Goal: Task Accomplishment & Management: Use online tool/utility

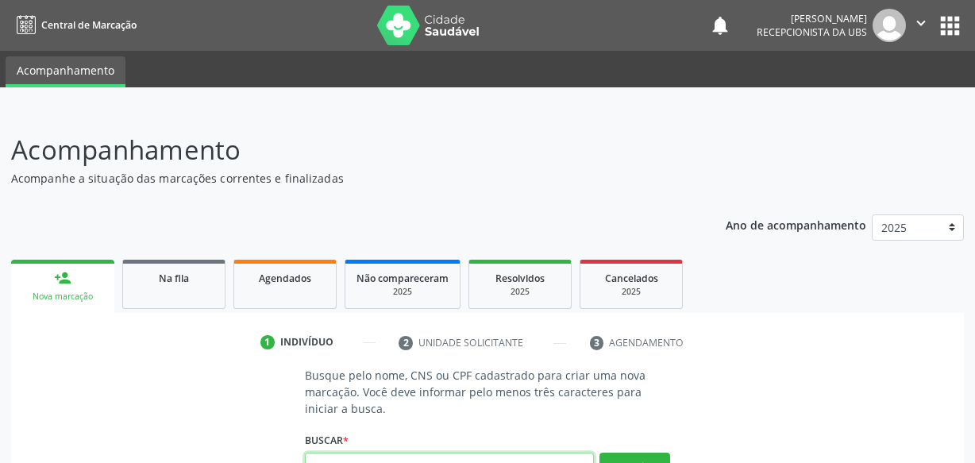
scroll to position [16, 0]
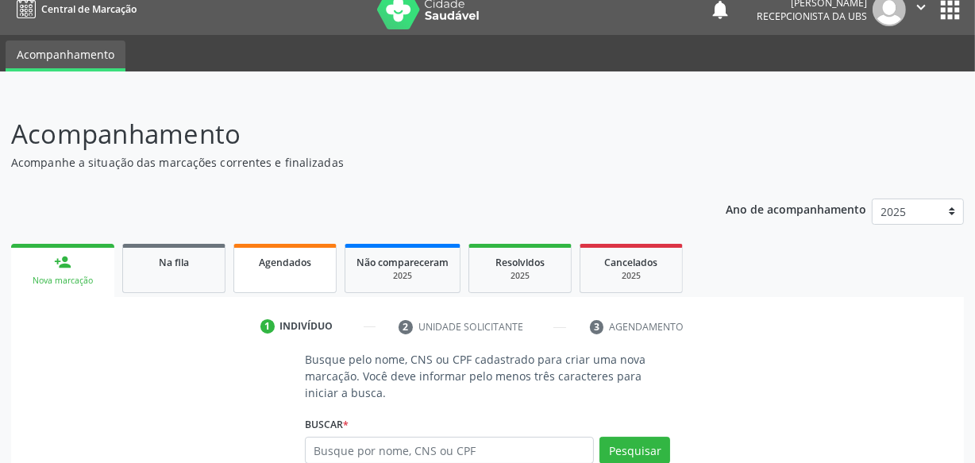
click at [274, 261] on span "Agendados" at bounding box center [285, 263] width 52 height 14
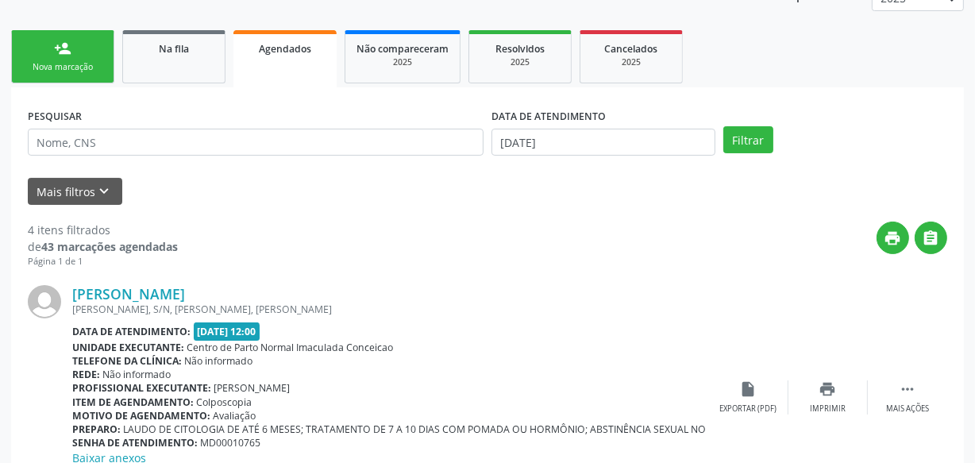
scroll to position [244, 0]
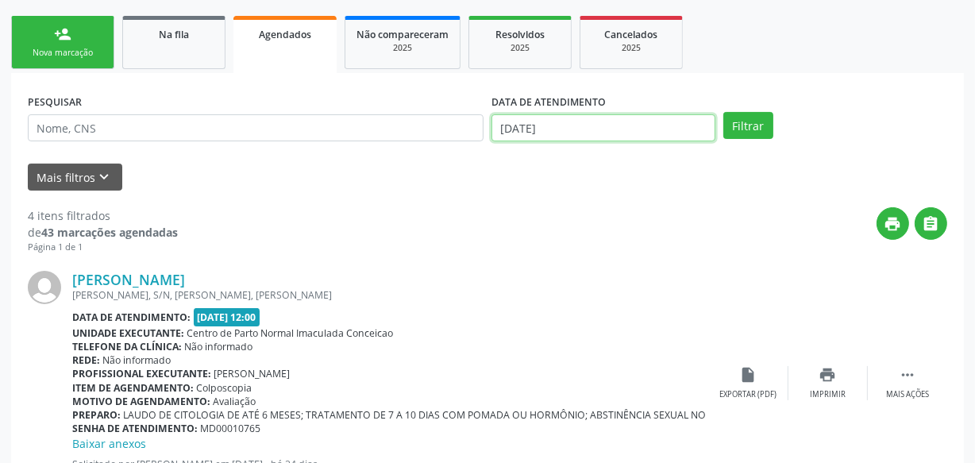
click at [573, 128] on input "[DATE]" at bounding box center [604, 127] width 224 height 27
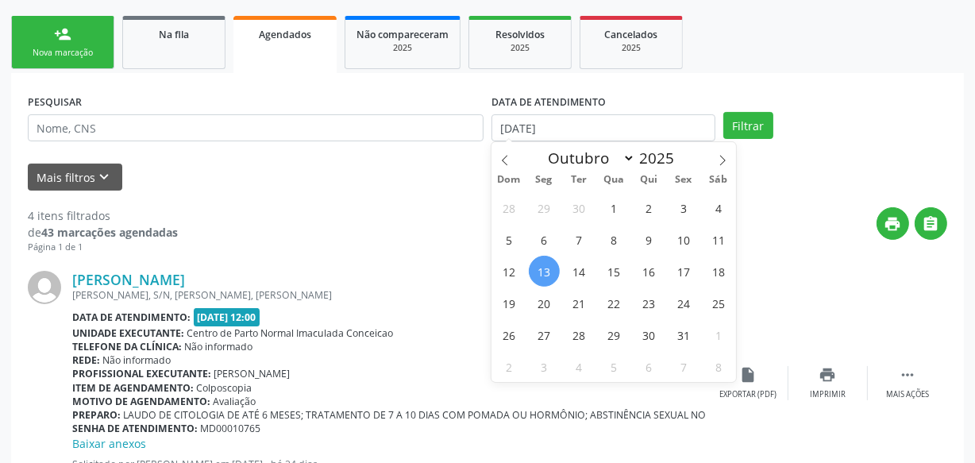
click at [548, 267] on span "13" at bounding box center [544, 271] width 31 height 31
type input "[DATE]"
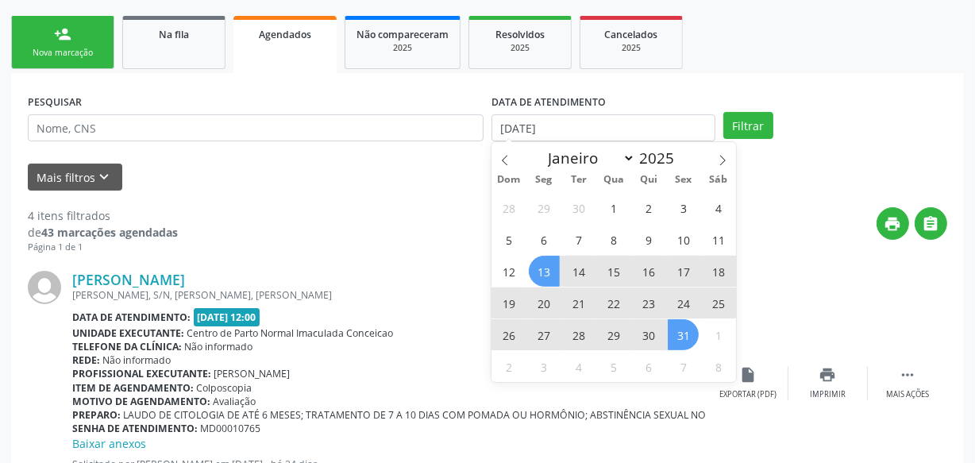
click at [689, 338] on span "31" at bounding box center [683, 334] width 31 height 31
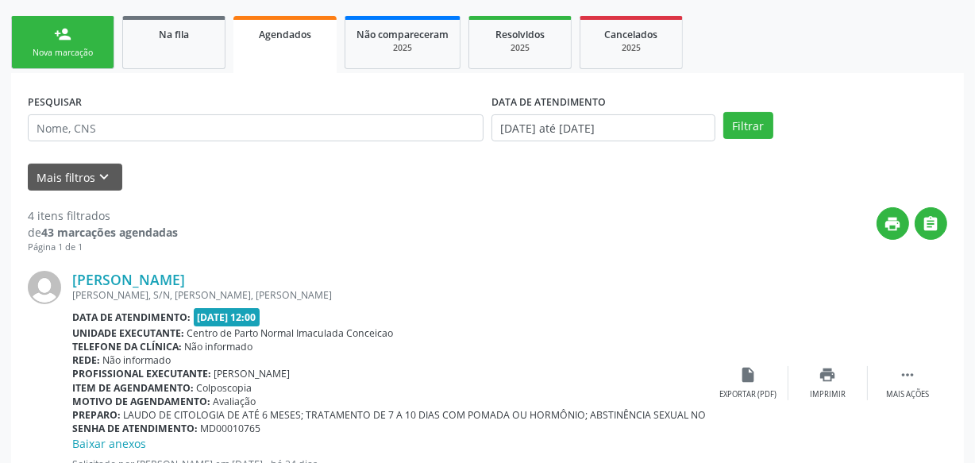
click at [742, 107] on div "PESQUISAR DATA DE ATENDIMENTO [DATE] até [DATE] Filtrar" at bounding box center [488, 121] width 928 height 62
click at [741, 119] on button "Filtrar" at bounding box center [749, 125] width 50 height 27
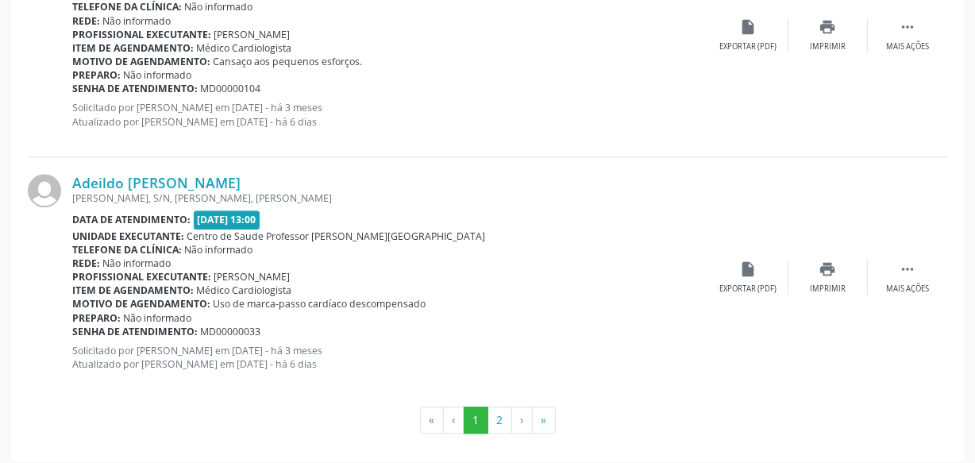
scroll to position [3859, 0]
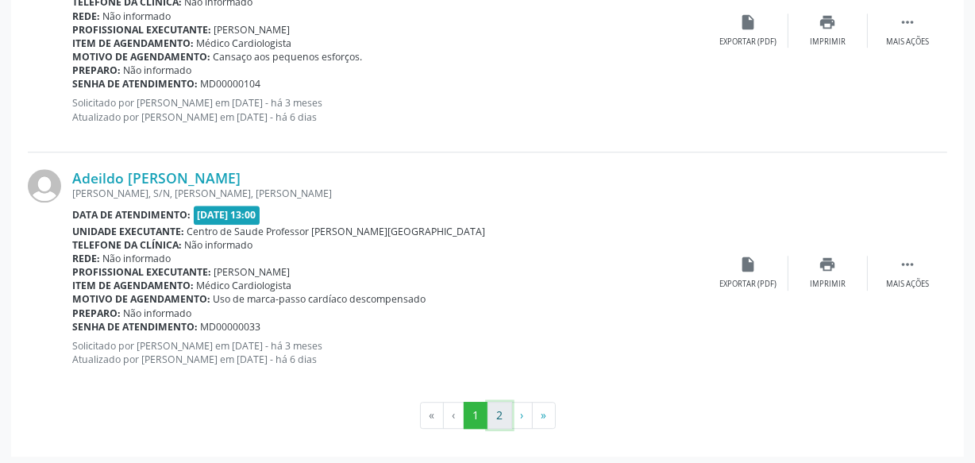
click at [503, 411] on button "2" at bounding box center [500, 415] width 25 height 27
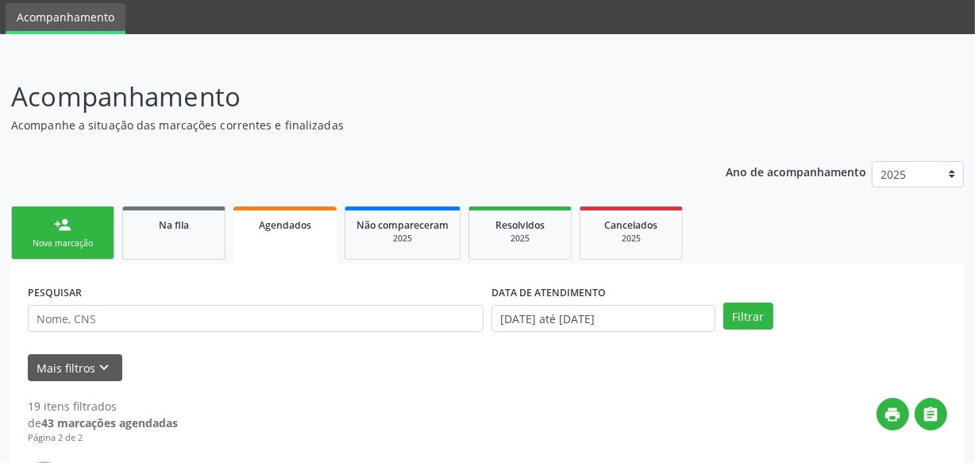
scroll to position [0, 0]
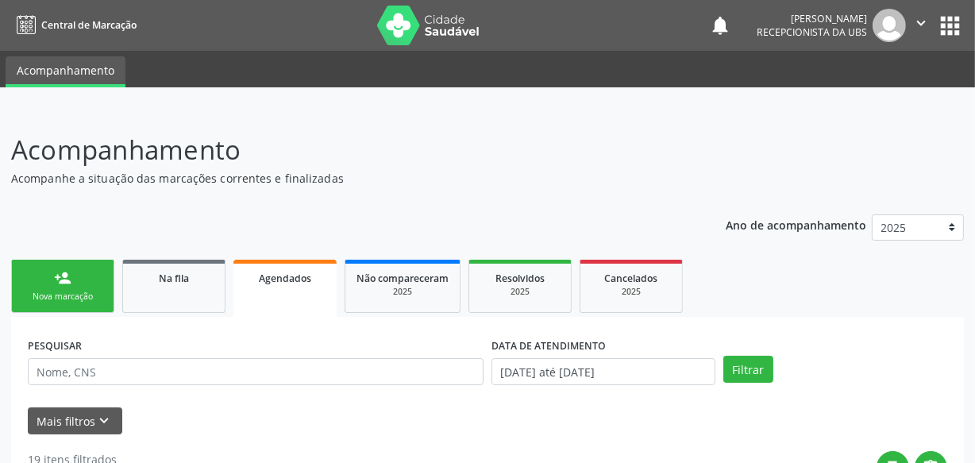
click at [89, 284] on link "person_add Nova marcação" at bounding box center [62, 286] width 103 height 53
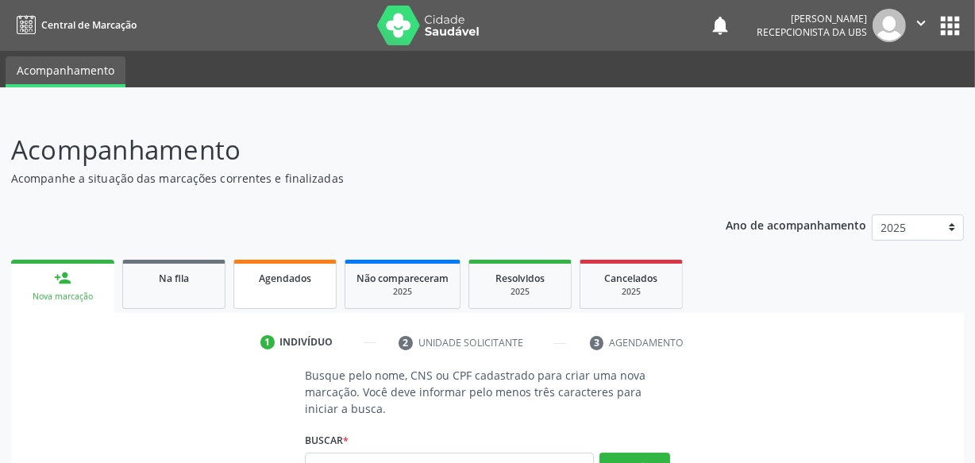
click at [300, 295] on link "Agendados" at bounding box center [285, 284] width 103 height 49
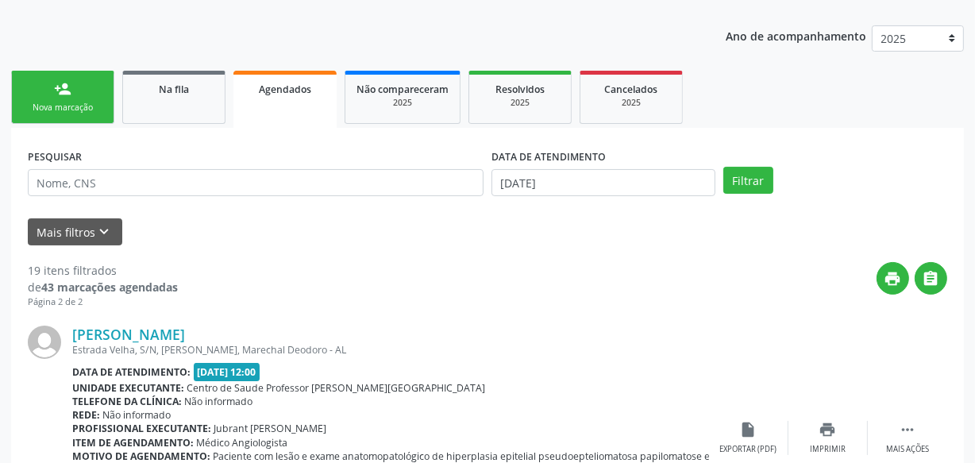
scroll to position [172, 0]
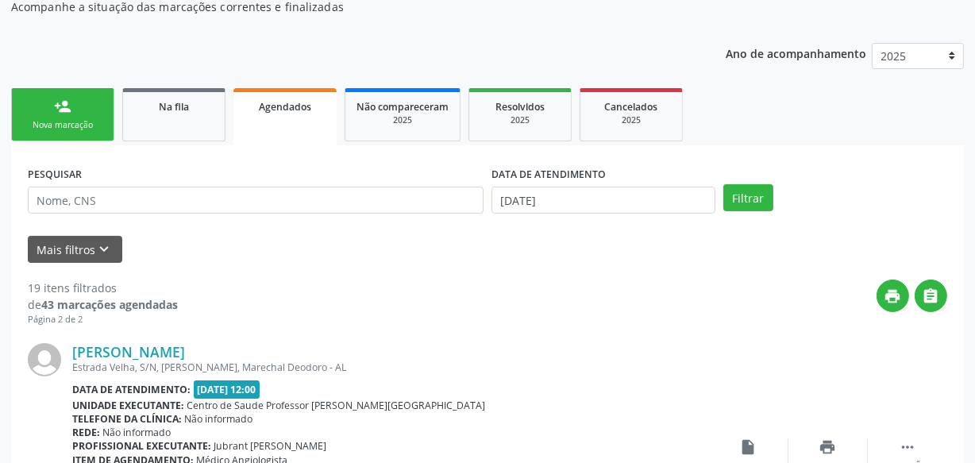
click at [110, 111] on link "person_add Nova marcação" at bounding box center [62, 114] width 103 height 53
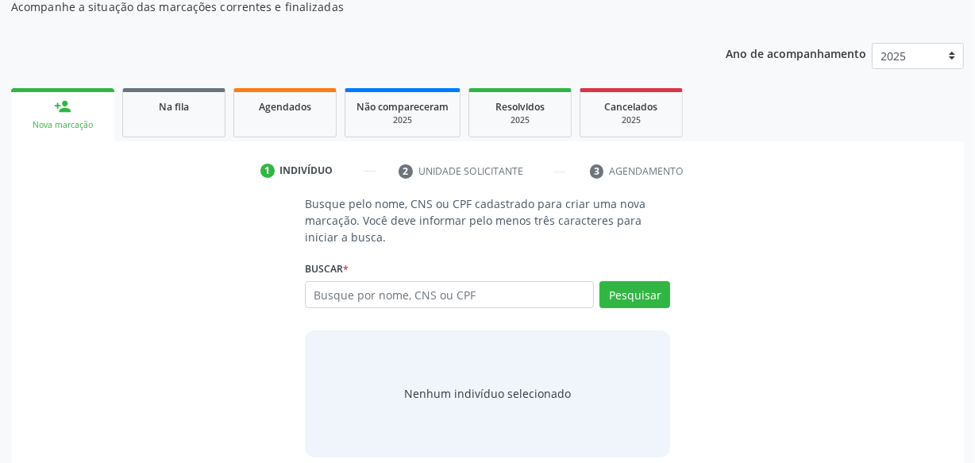
click at [694, 262] on div "Busque pelo nome, CNS ou CPF cadastrado para criar uma nova marcação. Você deve…" at bounding box center [487, 325] width 931 height 261
click at [317, 115] on link "Agendados" at bounding box center [285, 112] width 103 height 49
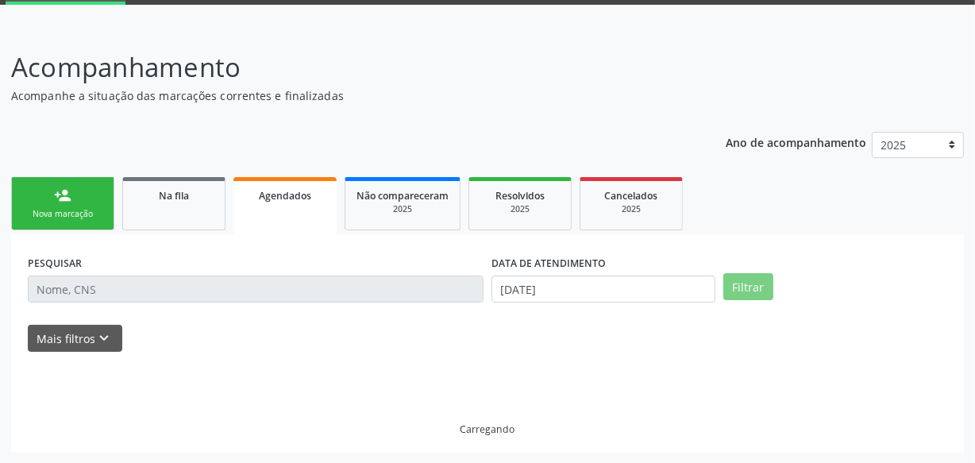
scroll to position [62, 0]
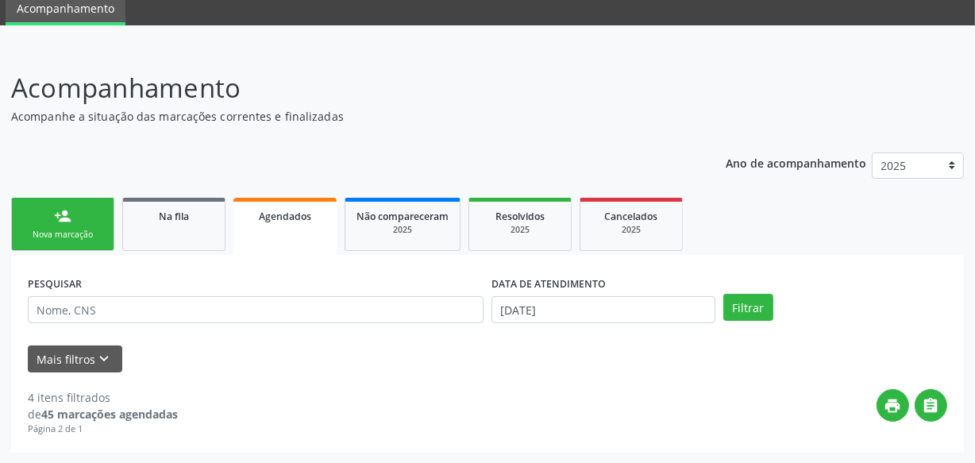
click at [453, 374] on div "4 itens filtrados de 45 marcações agendadas Página 2 de 1 print " at bounding box center [488, 405] width 920 height 64
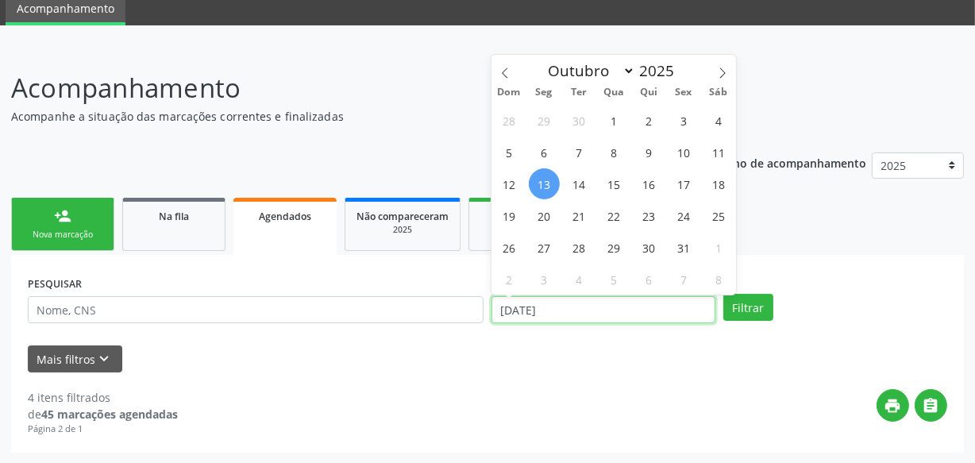
click at [562, 305] on input "[DATE]" at bounding box center [604, 309] width 224 height 27
click at [553, 186] on span "13" at bounding box center [544, 183] width 31 height 31
type input "[DATE]"
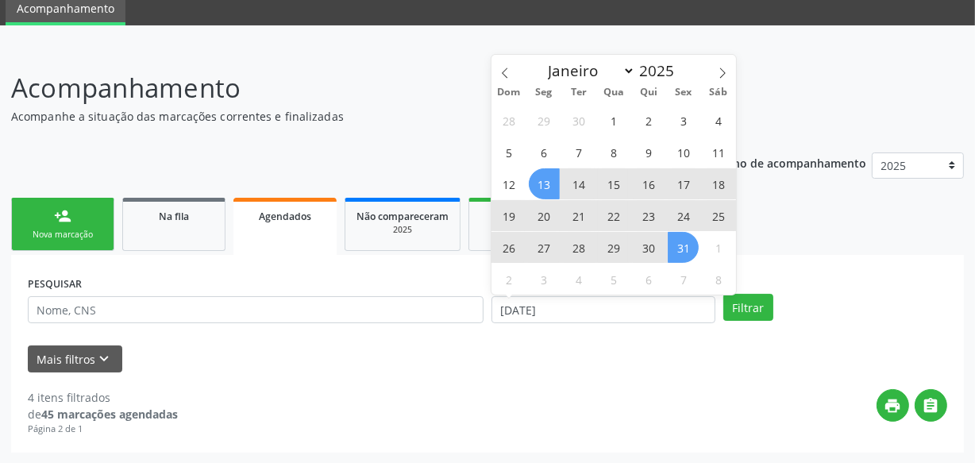
click at [680, 252] on span "31" at bounding box center [683, 247] width 31 height 31
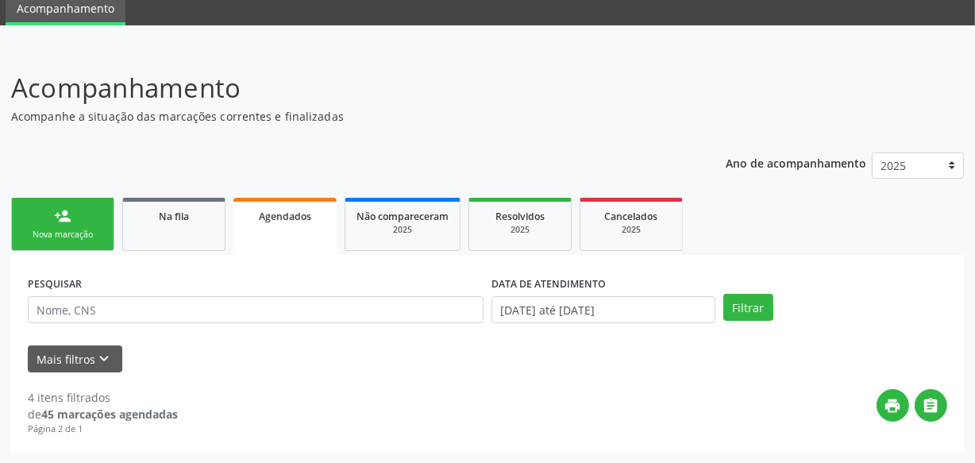
click at [749, 331] on div "PESQUISAR DATA DE ATENDIMENTO [DATE] até [DATE] Filtrar" at bounding box center [488, 303] width 928 height 62
click at [747, 315] on button "Filtrar" at bounding box center [749, 307] width 50 height 27
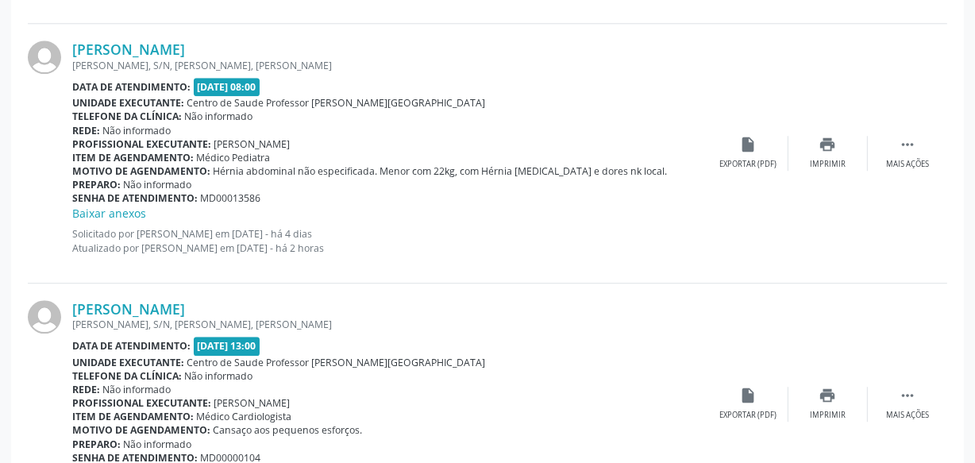
scroll to position [3876, 0]
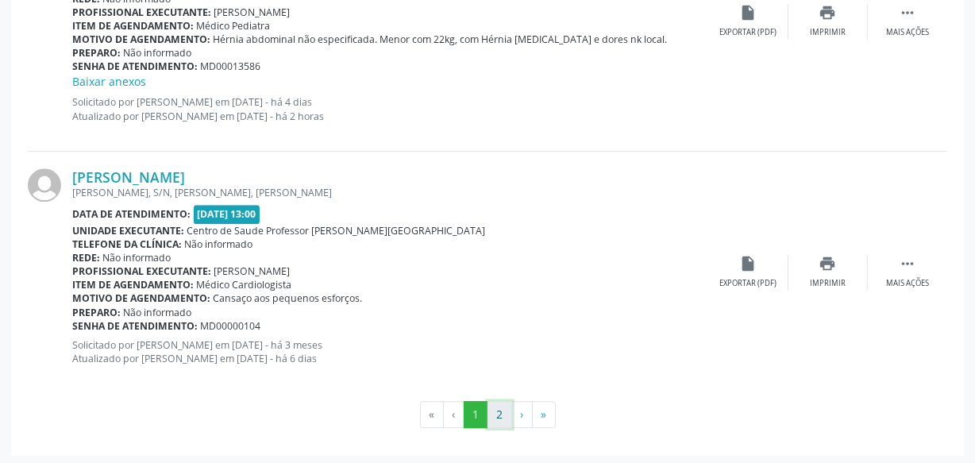
click at [497, 408] on button "2" at bounding box center [500, 414] width 25 height 27
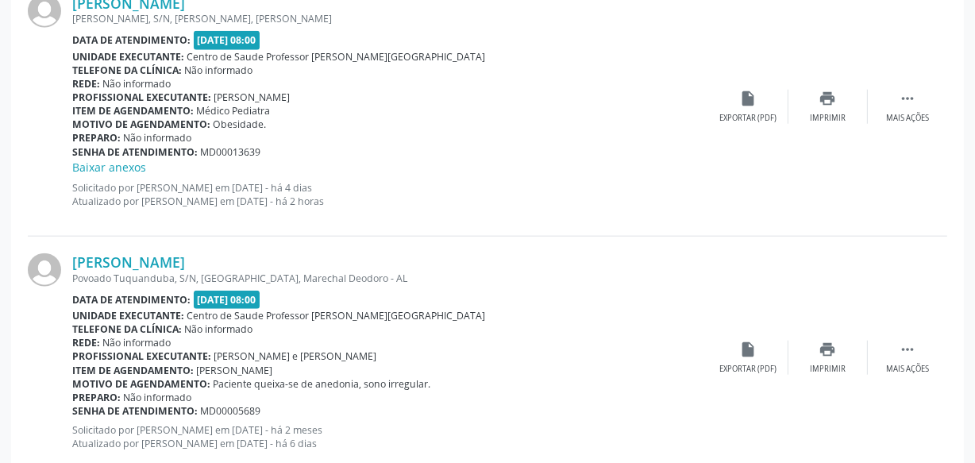
scroll to position [1555, 0]
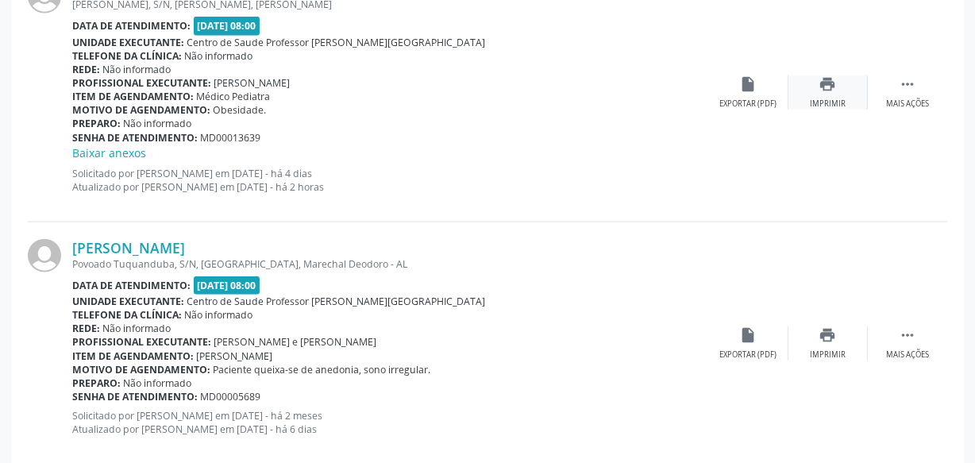
click at [826, 101] on div "Imprimir" at bounding box center [828, 103] width 36 height 11
